Goal: Information Seeking & Learning: Learn about a topic

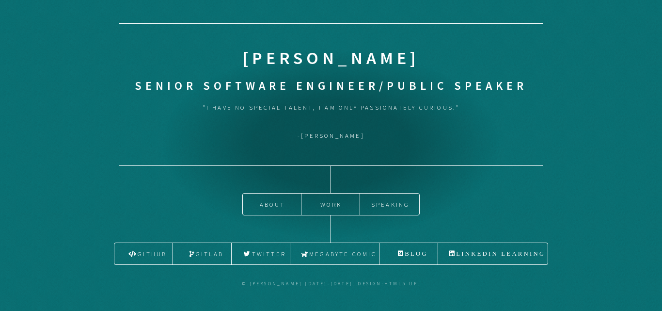
click at [448, 150] on div "Cecili Reid Senior Software Engineer/Public Speaker "I have no special talent, …" at bounding box center [331, 95] width 424 height 142
drag, startPoint x: 653, startPoint y: 32, endPoint x: 566, endPoint y: 59, distance: 91.4
click at [653, 310] on div at bounding box center [331, 311] width 662 height 0
click at [283, 205] on link "About" at bounding box center [272, 203] width 58 height 21
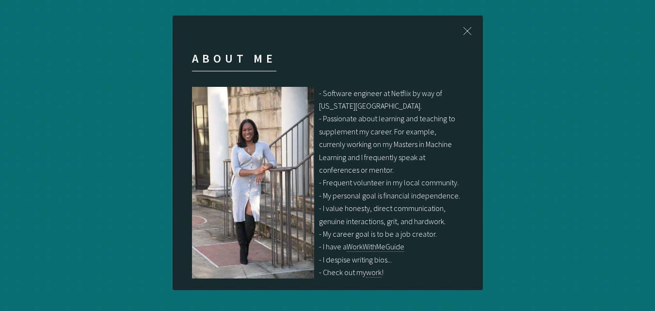
scroll to position [10, 0]
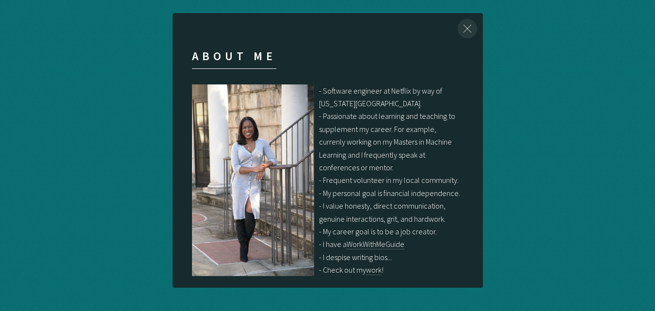
click at [466, 28] on div "Close" at bounding box center [467, 28] width 31 height 31
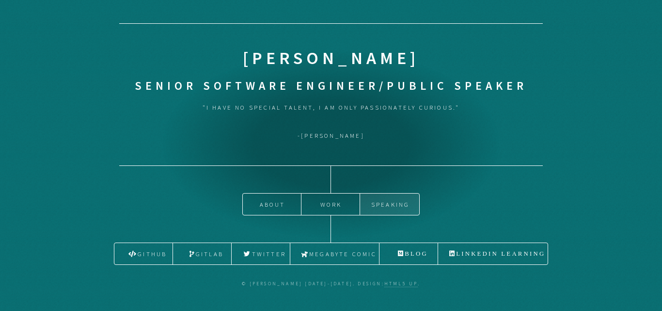
click at [392, 197] on link "Speaking" at bounding box center [390, 203] width 60 height 21
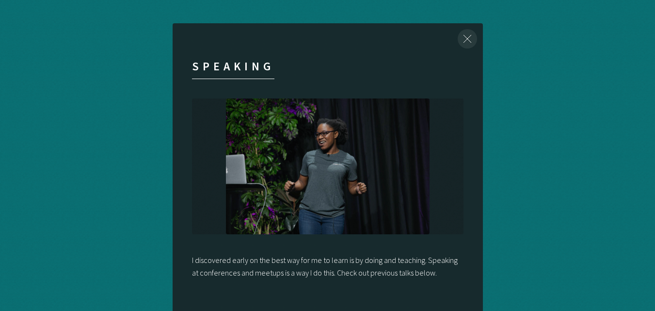
click at [466, 35] on div "Close" at bounding box center [467, 38] width 31 height 31
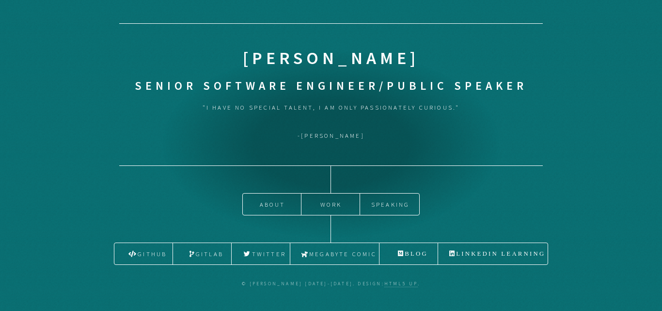
click at [529, 212] on header "Cecili Reid Senior Software Engineer/Public Speaker "I have no special talent, …" at bounding box center [331, 143] width 435 height 241
